Goal: Transaction & Acquisition: Obtain resource

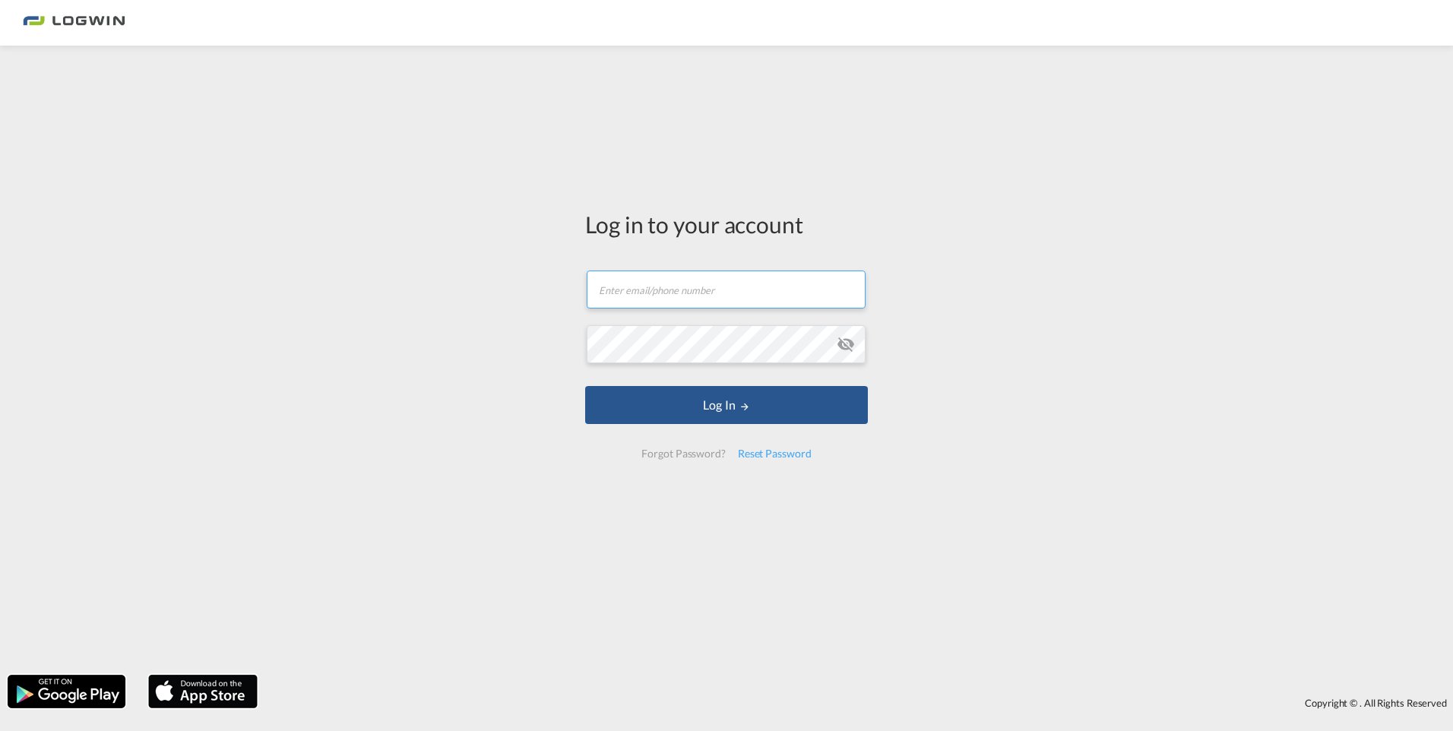
type input "[PERSON_NAME][EMAIL_ADDRESS][DOMAIN_NAME]"
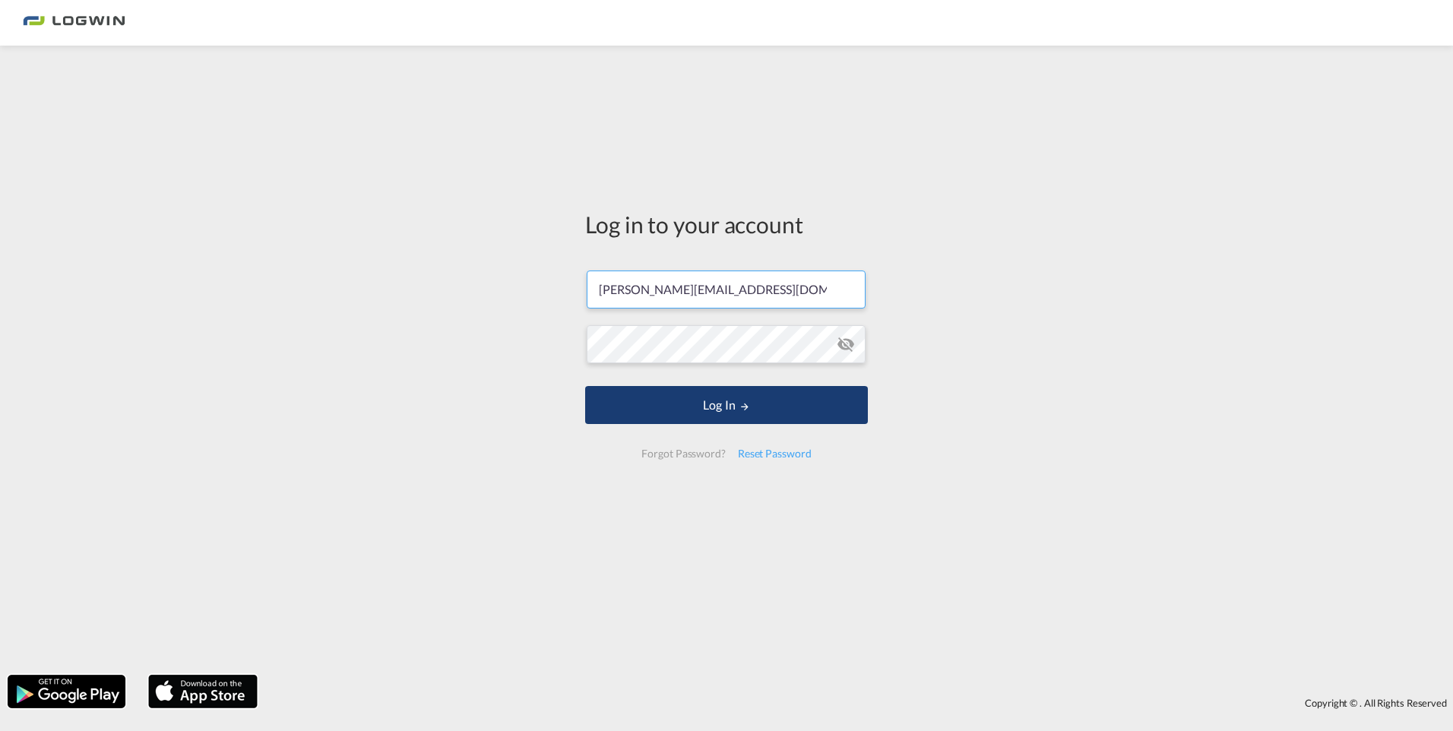
drag, startPoint x: 666, startPoint y: 425, endPoint x: 594, endPoint y: 420, distance: 72.4
click at [666, 425] on form "[PERSON_NAME][EMAIL_ADDRESS][DOMAIN_NAME] Email field is required Password fiel…" at bounding box center [726, 364] width 283 height 218
click at [622, 396] on button "Log In" at bounding box center [726, 405] width 283 height 38
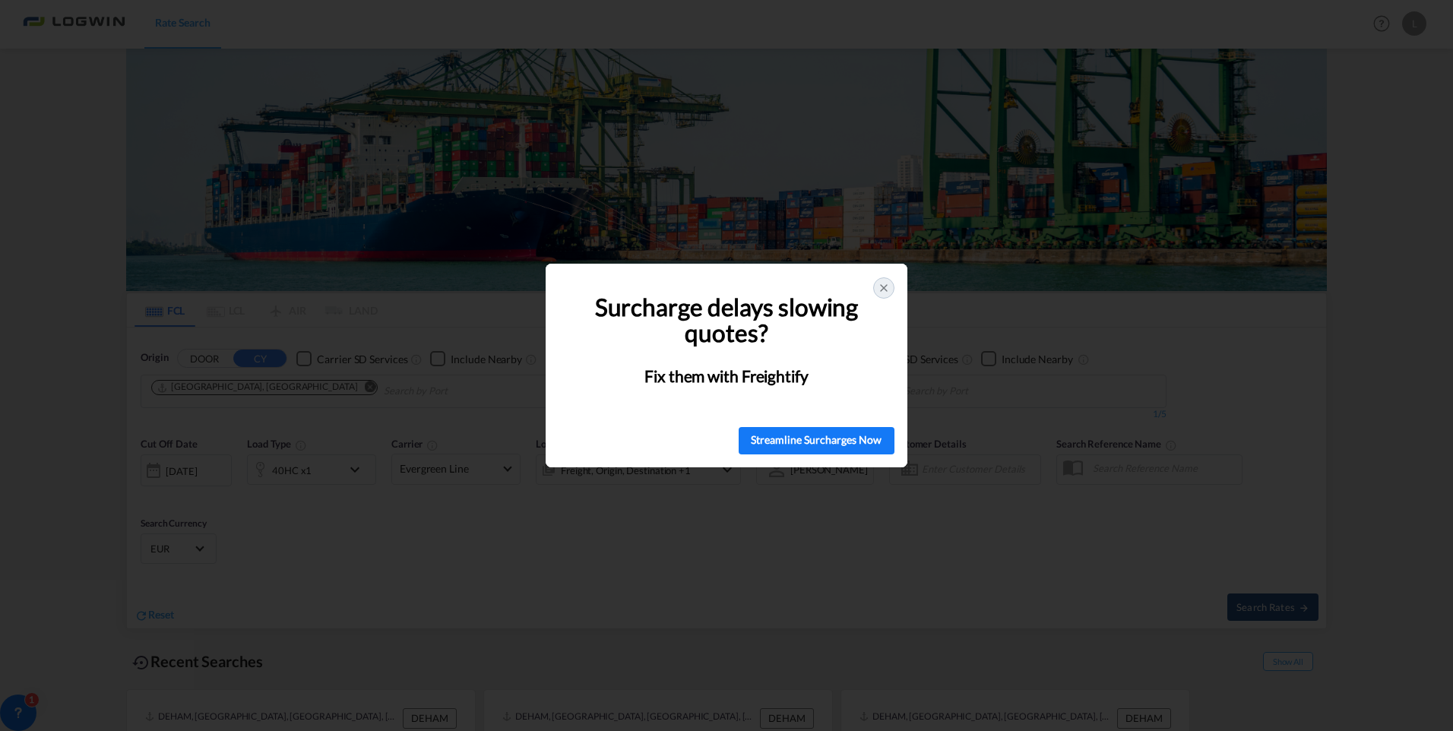
click at [884, 293] on icon at bounding box center [884, 288] width 12 height 12
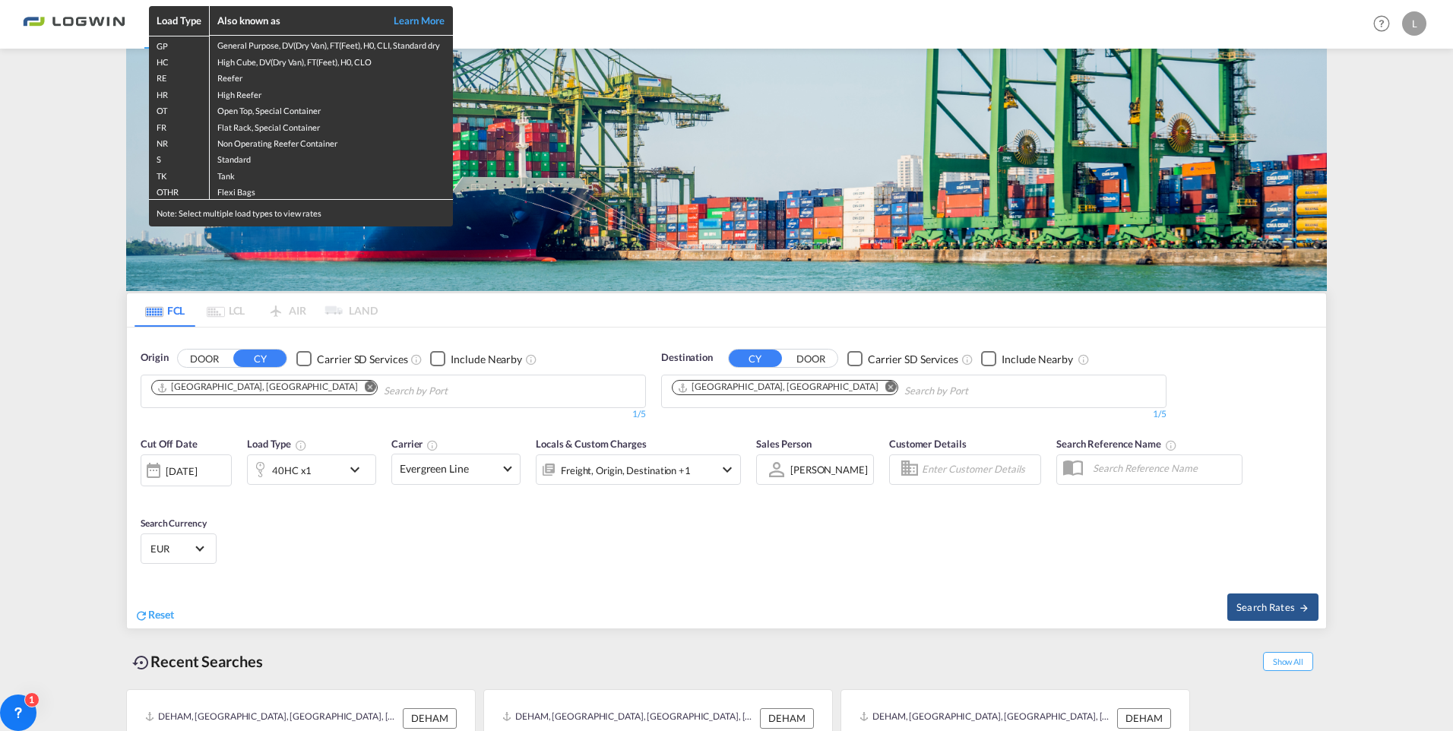
click at [67, 228] on div "Load Type Also known as Learn More GP General Purpose, DV(Dry Van), FT(Feet), H…" at bounding box center [726, 365] width 1453 height 731
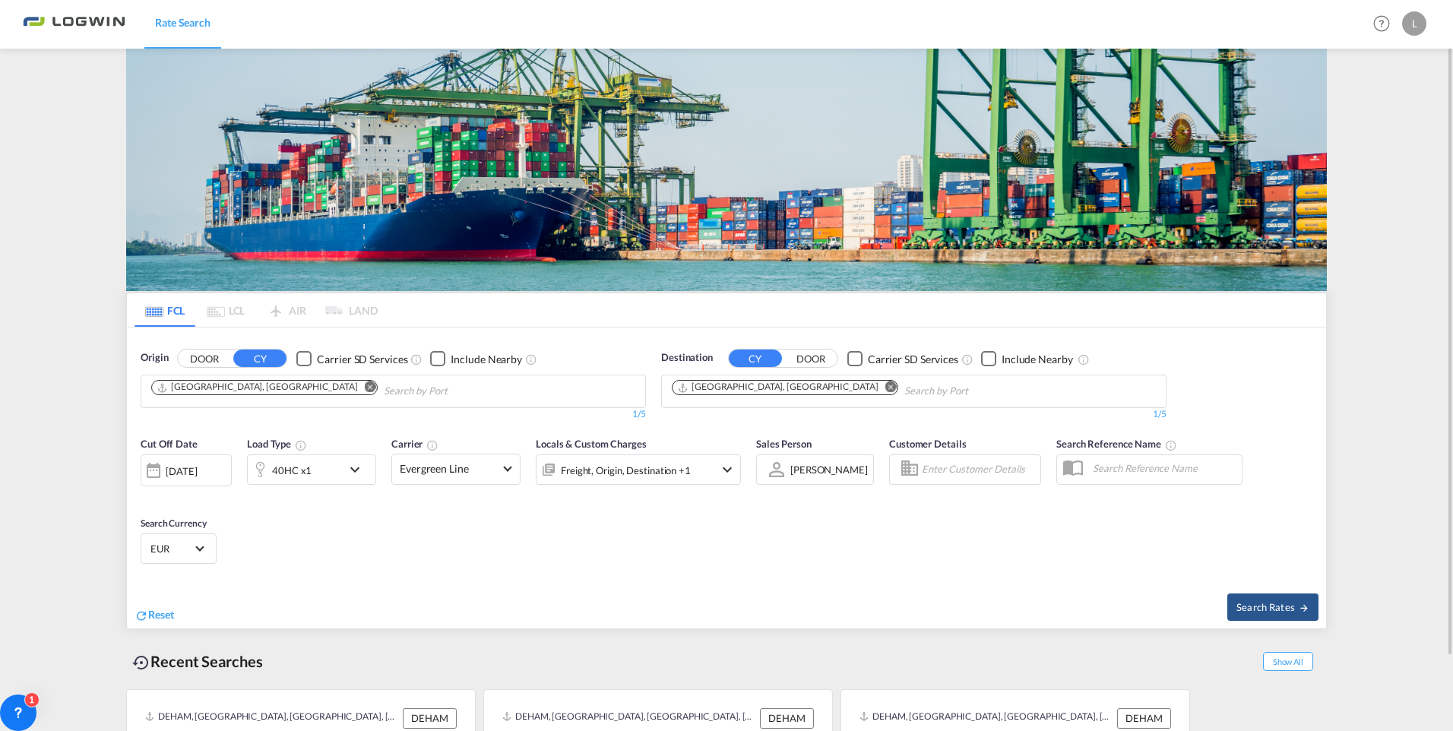
click at [365, 385] on md-icon "Remove" at bounding box center [370, 387] width 11 height 11
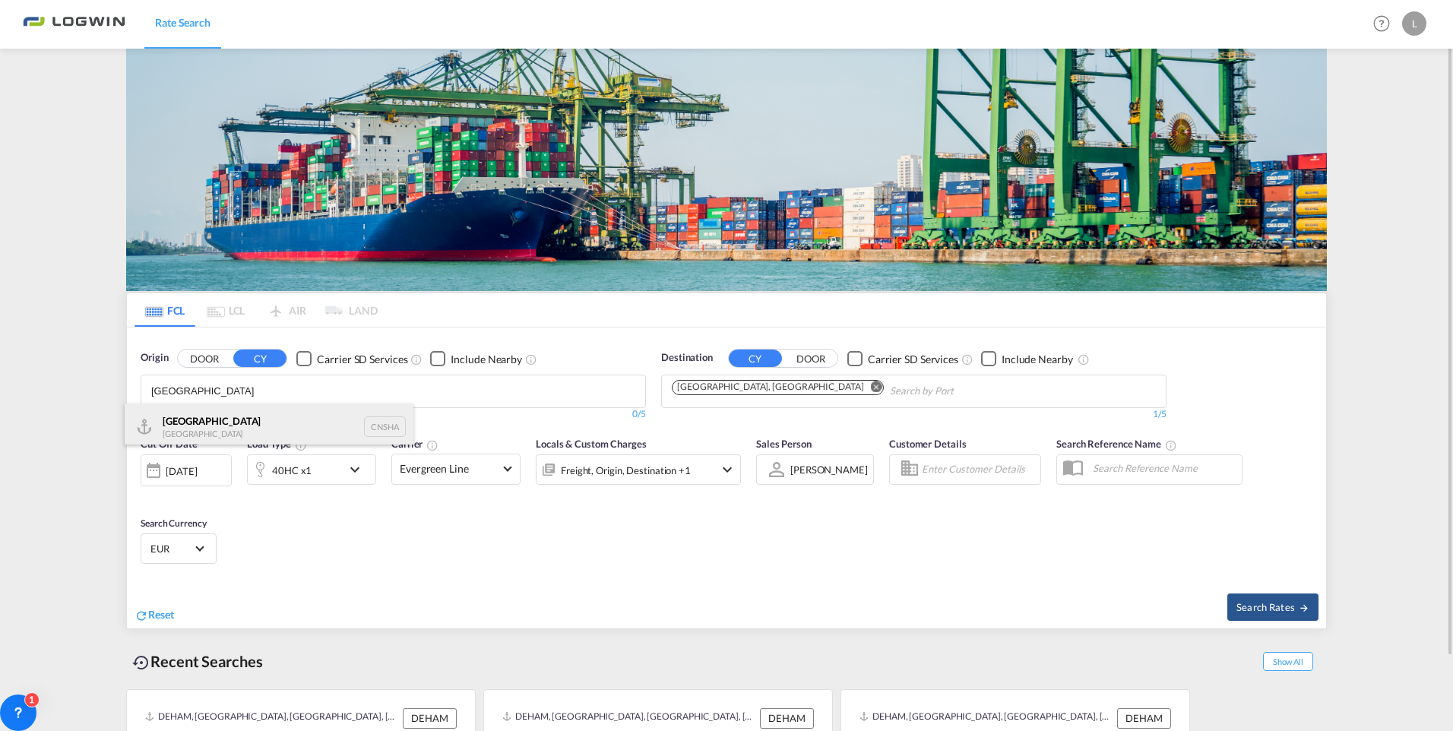
type input "[GEOGRAPHIC_DATA]"
click at [265, 423] on div "Shanghai [GEOGRAPHIC_DATA] CNSHA" at bounding box center [269, 427] width 289 height 46
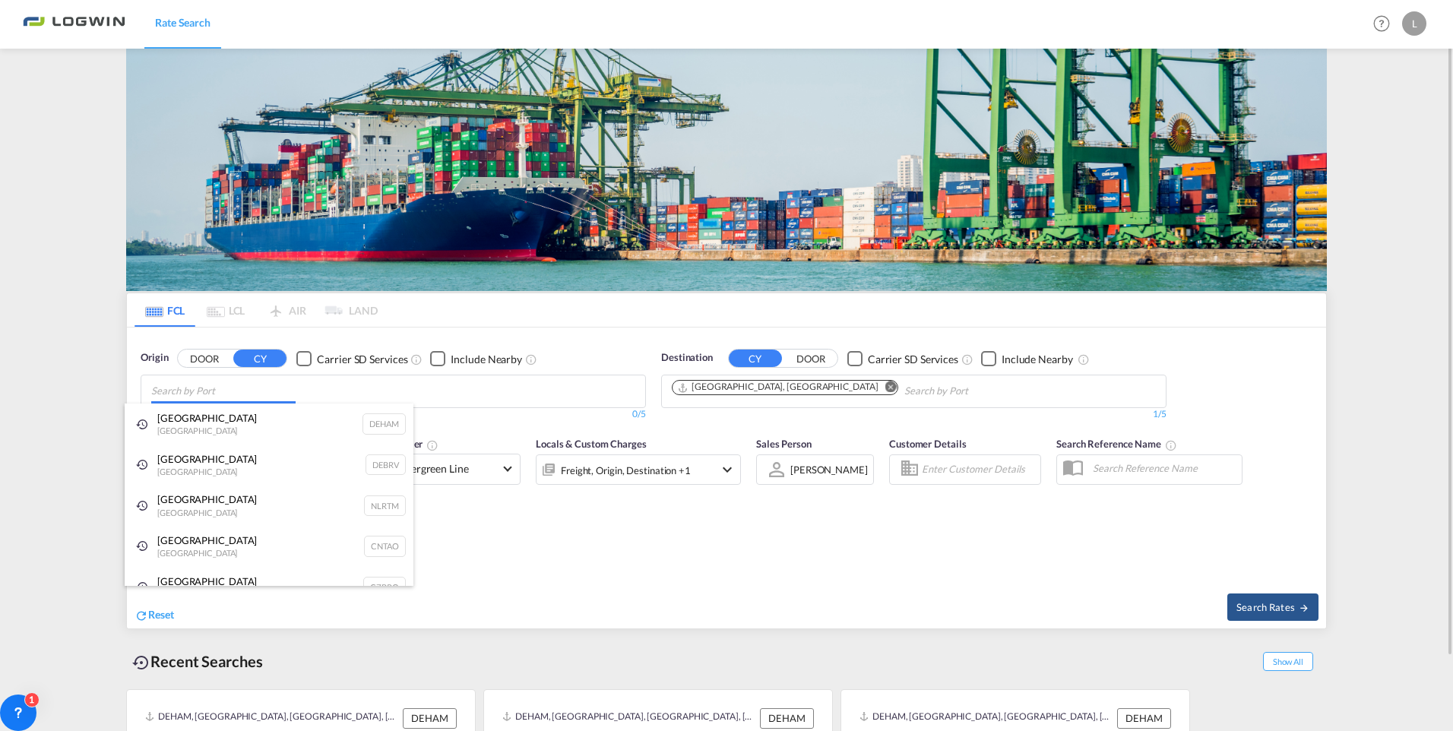
click at [243, 391] on body "Rate Search Rate Search Help Resources Product Release L My Profile Logout FCL …" at bounding box center [726, 365] width 1453 height 731
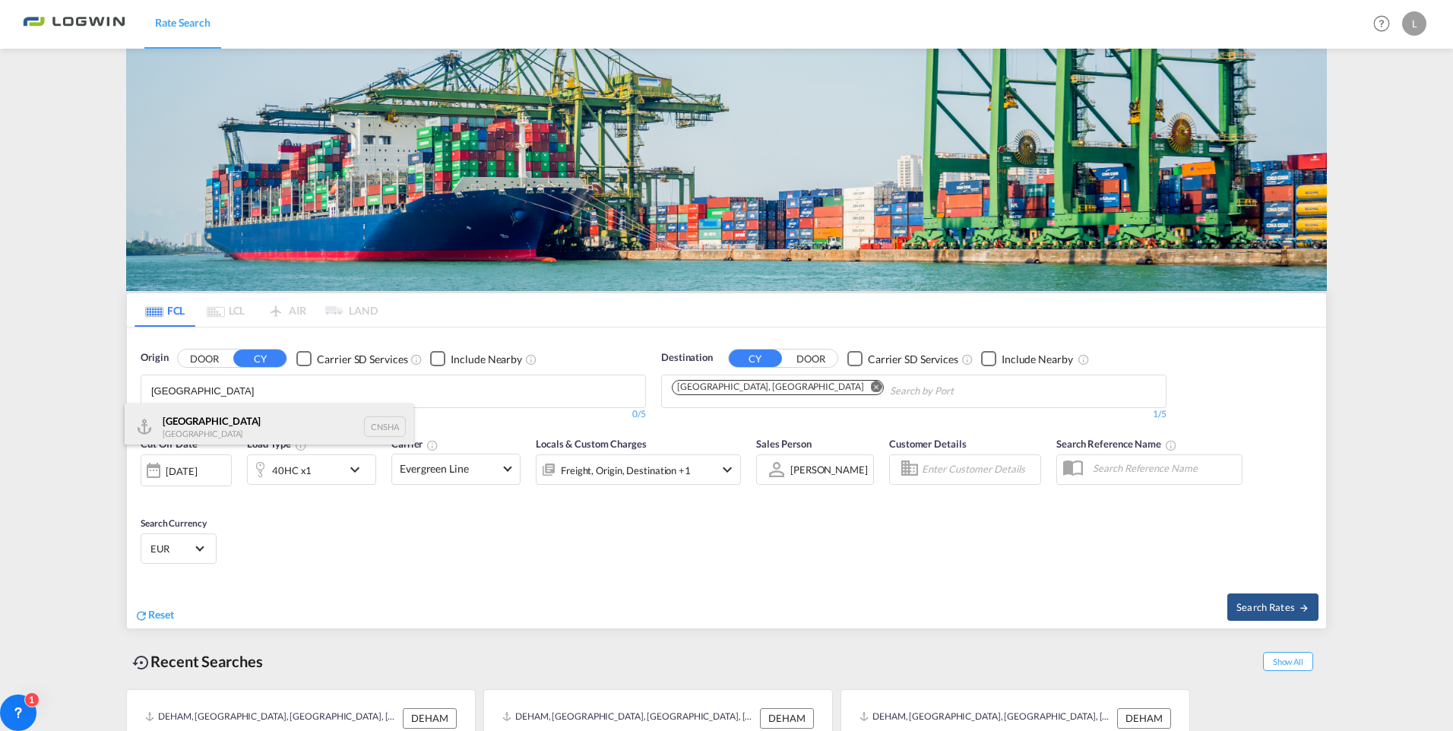
type input "[GEOGRAPHIC_DATA]"
click at [236, 423] on div "Shanghai [GEOGRAPHIC_DATA] CNSHA" at bounding box center [269, 427] width 289 height 46
click at [885, 386] on md-icon "Remove" at bounding box center [890, 387] width 11 height 11
type input "[GEOGRAPHIC_DATA]"
click at [249, 420] on div "Shanghai [GEOGRAPHIC_DATA] CNSHA" at bounding box center [269, 427] width 289 height 46
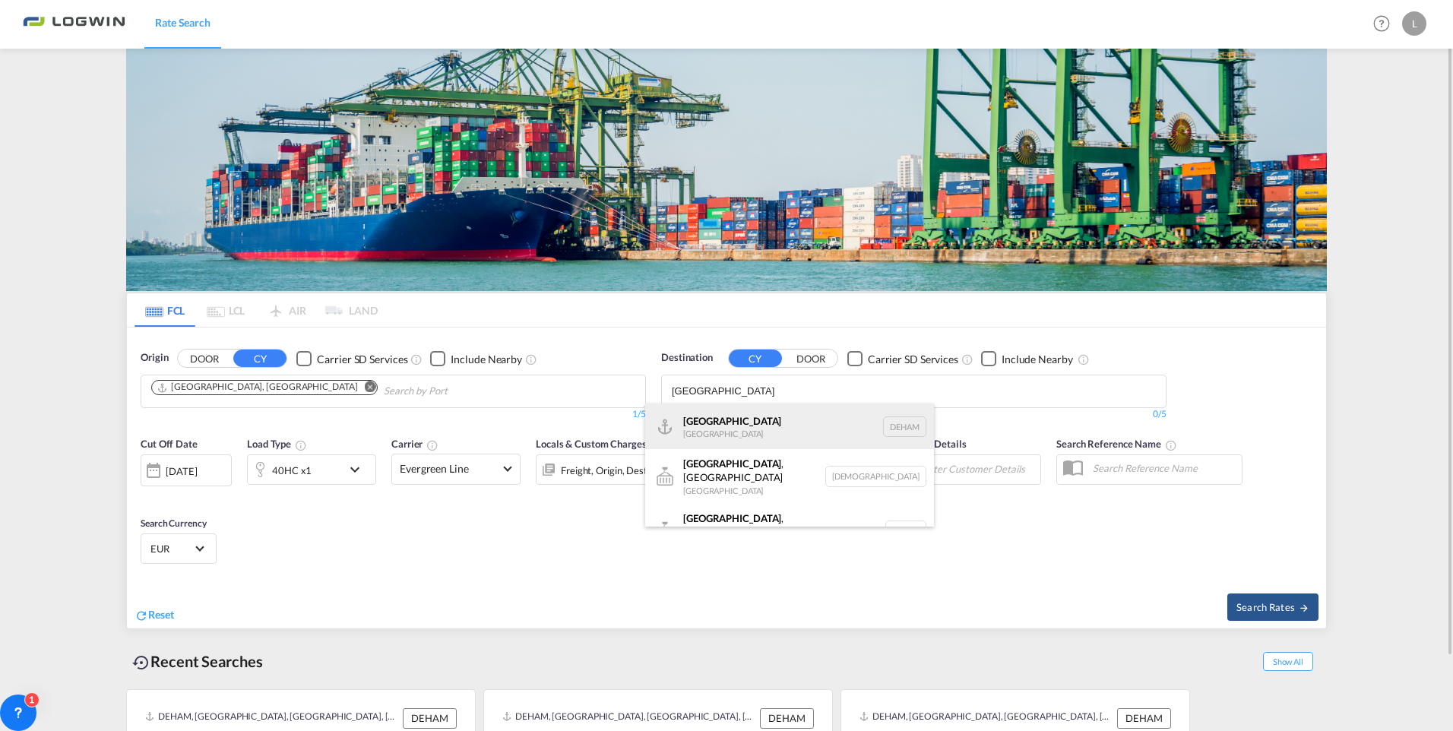
type input "[GEOGRAPHIC_DATA]"
click at [707, 432] on div "Hamburg [GEOGRAPHIC_DATA] [GEOGRAPHIC_DATA]" at bounding box center [789, 427] width 289 height 46
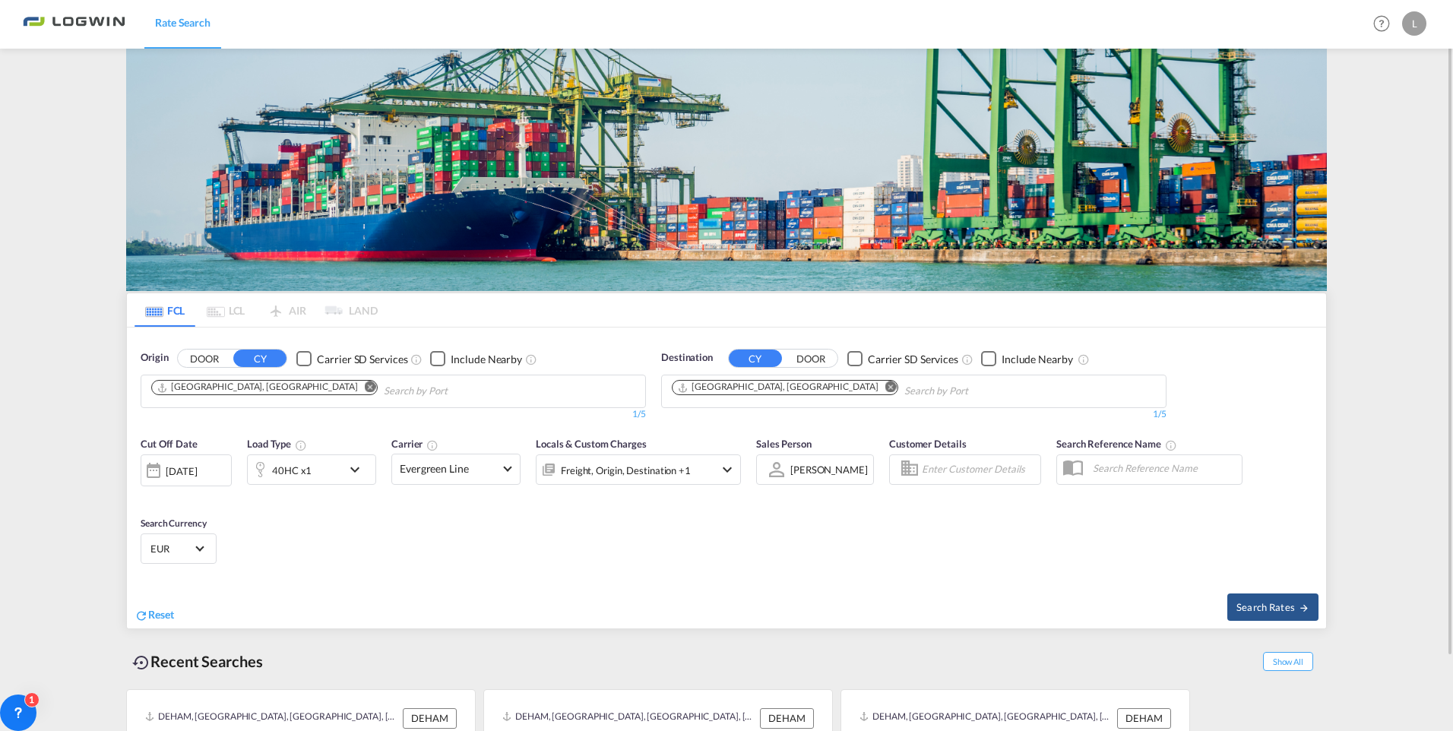
click at [197, 474] on div "[DATE]" at bounding box center [181, 471] width 31 height 14
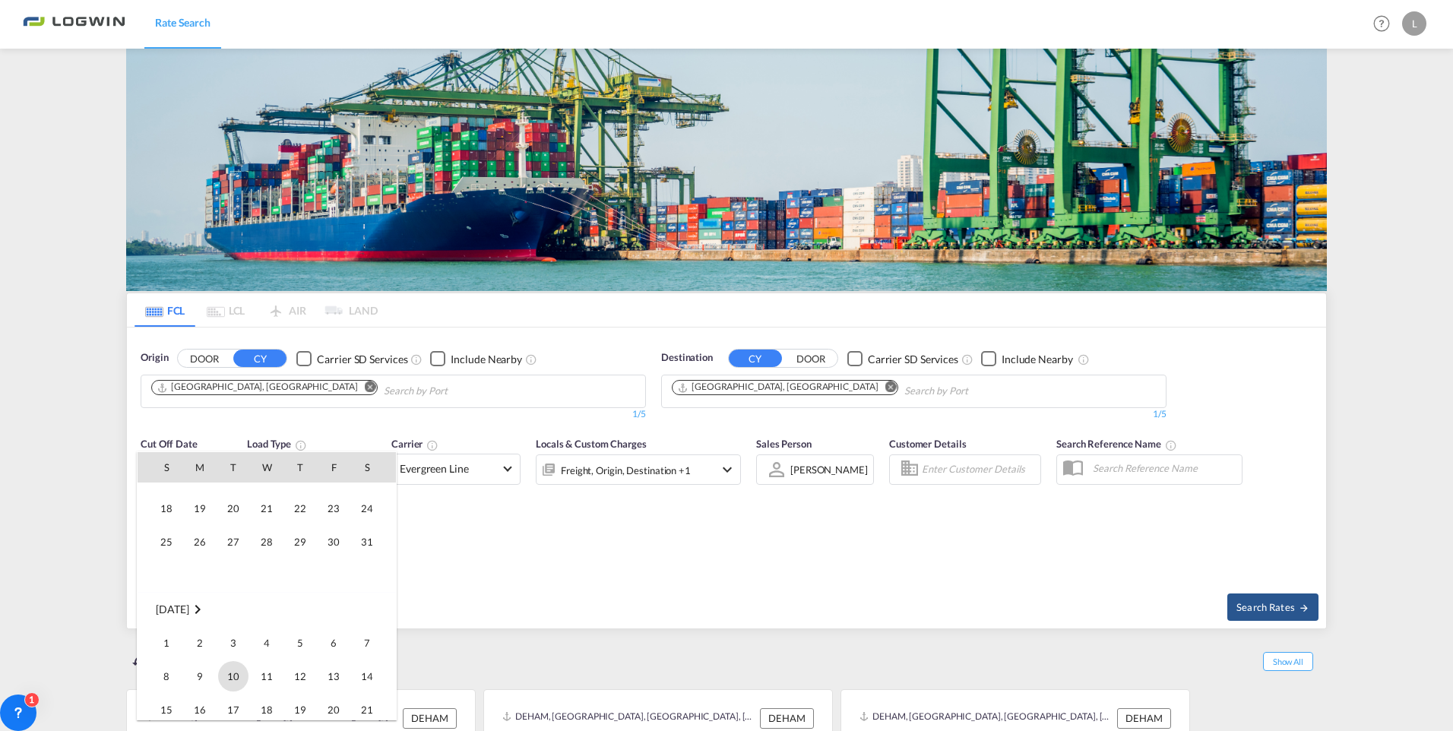
scroll to position [152, 0]
click at [296, 642] on span "19" at bounding box center [300, 650] width 30 height 30
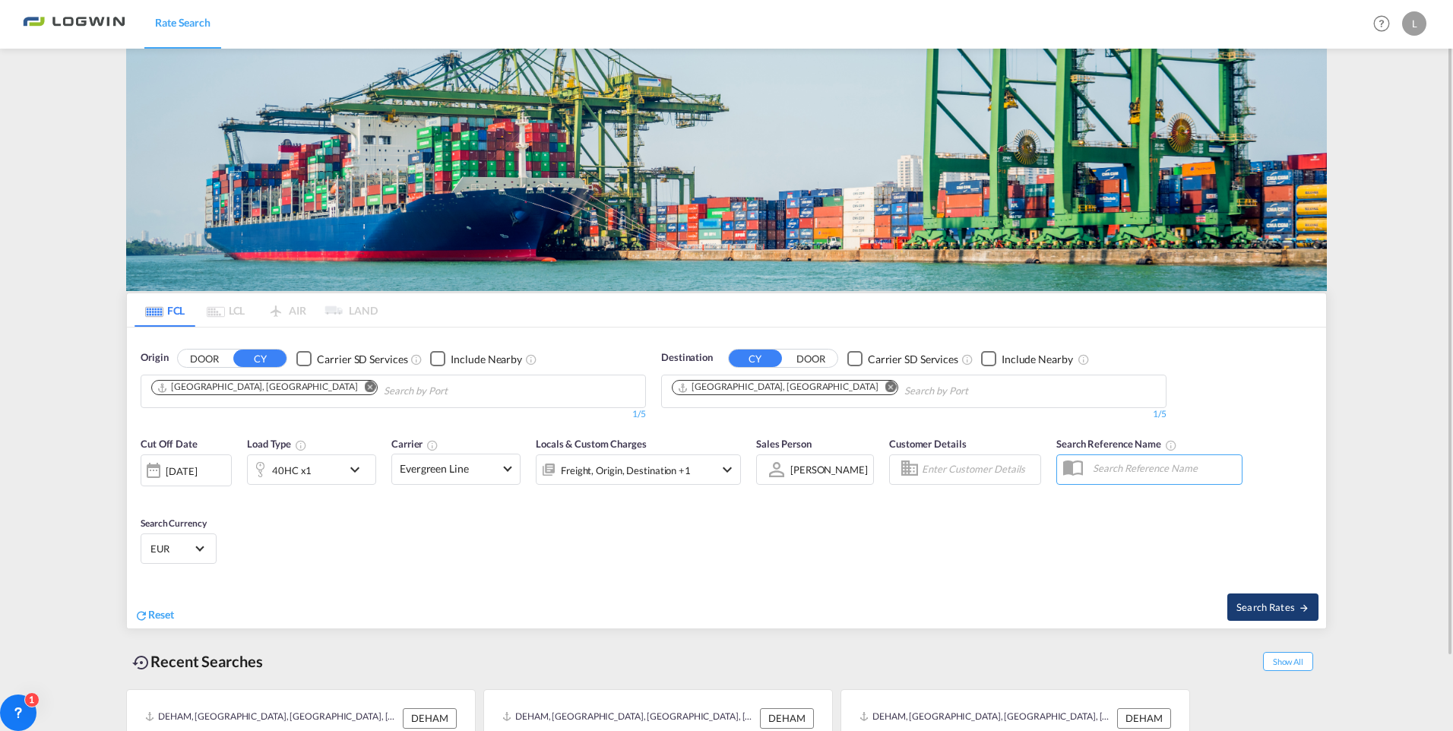
click at [1269, 599] on button "Search Rates" at bounding box center [1272, 607] width 91 height 27
type input "CNSHA to DEHAM / [DATE]"
